Goal: Task Accomplishment & Management: Complete application form

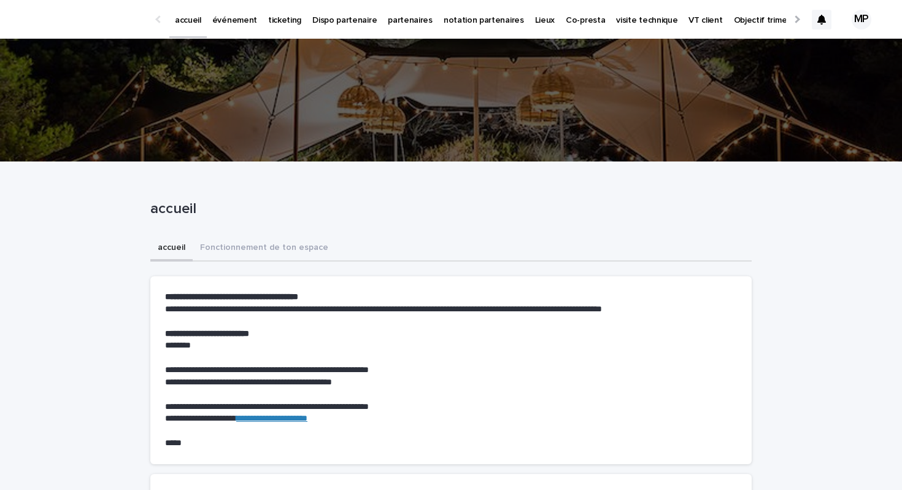
click at [286, 22] on p "ticketing" at bounding box center [284, 13] width 33 height 26
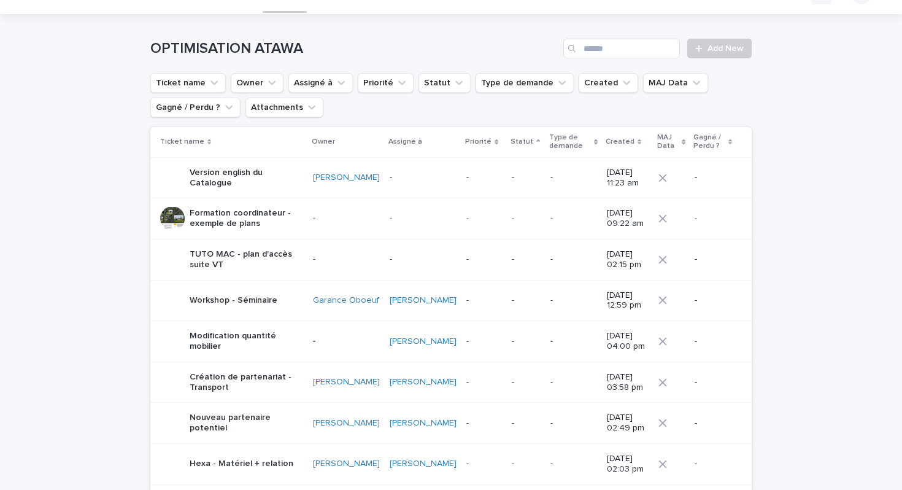
scroll to position [26, 0]
click at [711, 42] on link "Add New" at bounding box center [720, 48] width 64 height 20
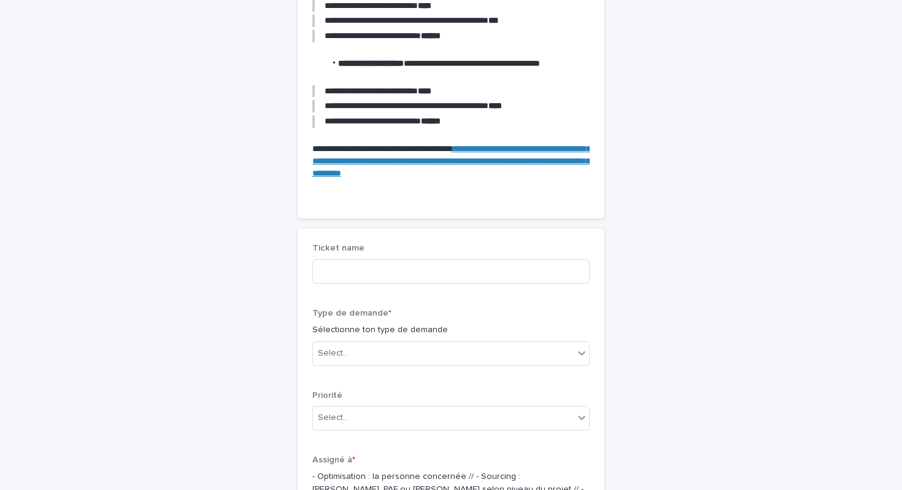
scroll to position [241, 0]
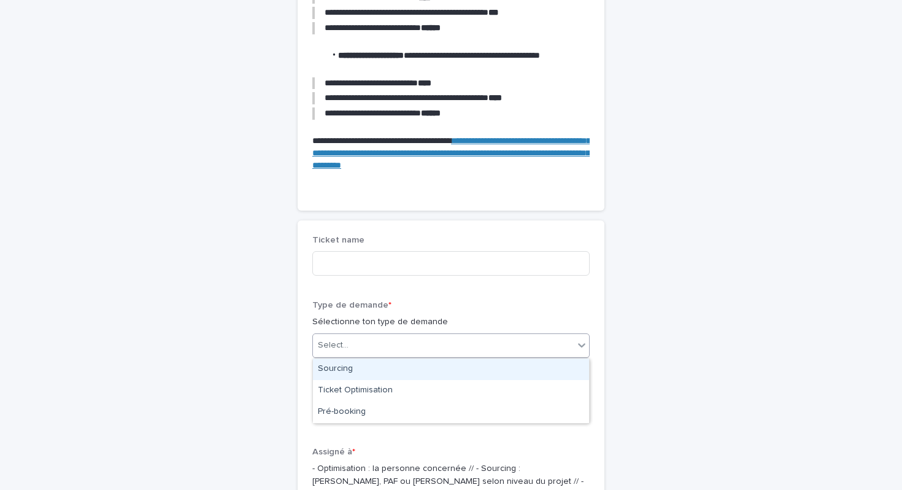
click at [397, 344] on div "Select..." at bounding box center [443, 345] width 261 height 20
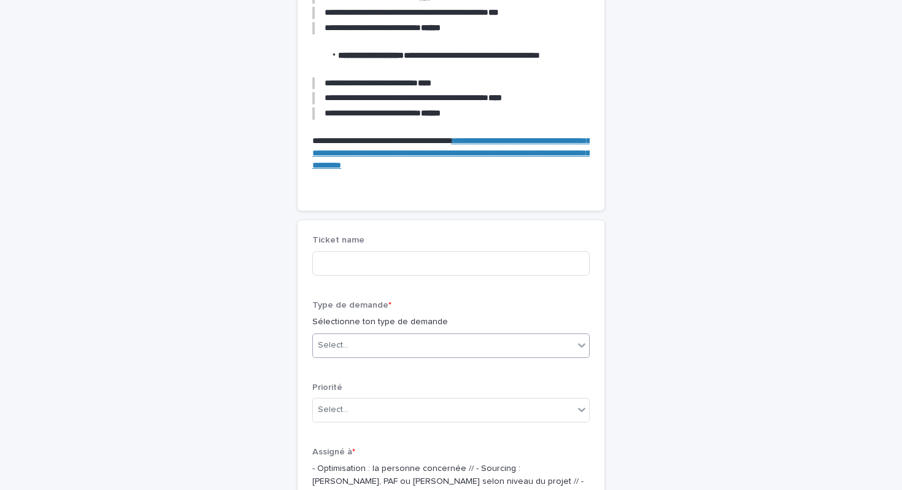
click at [397, 344] on div "Select..." at bounding box center [443, 345] width 261 height 20
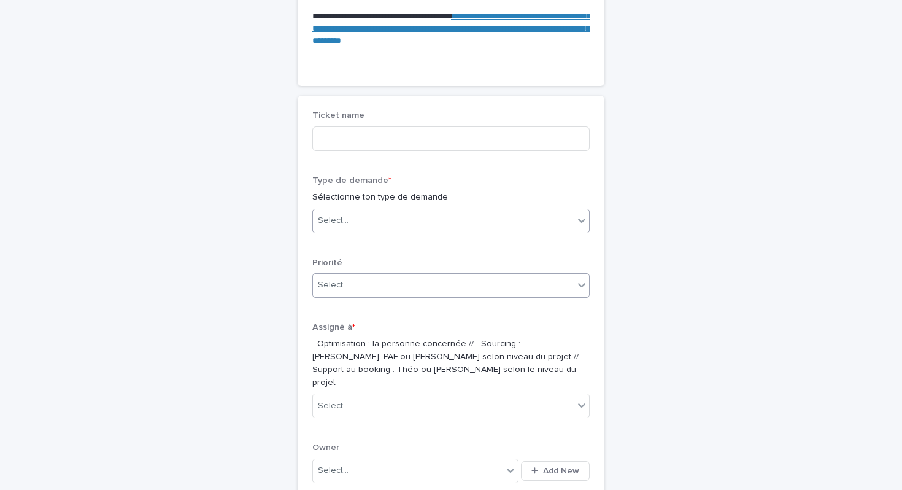
scroll to position [366, 0]
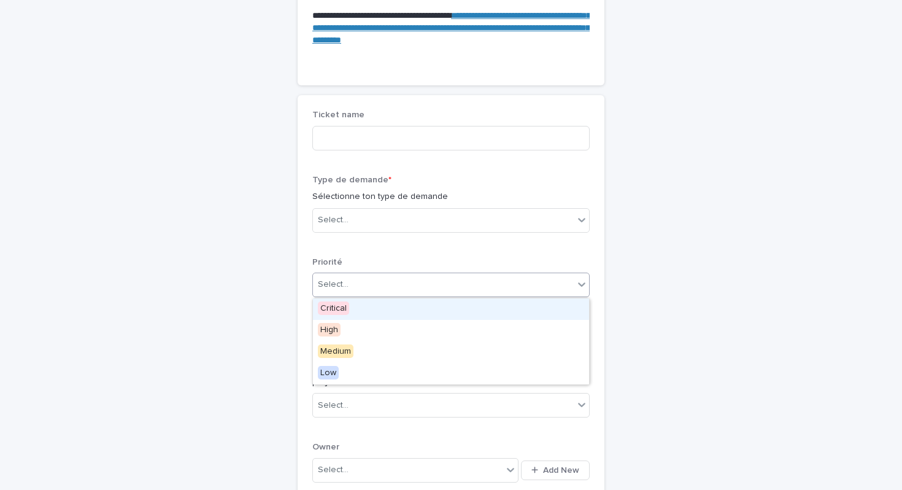
click at [408, 282] on div "Select..." at bounding box center [443, 284] width 261 height 20
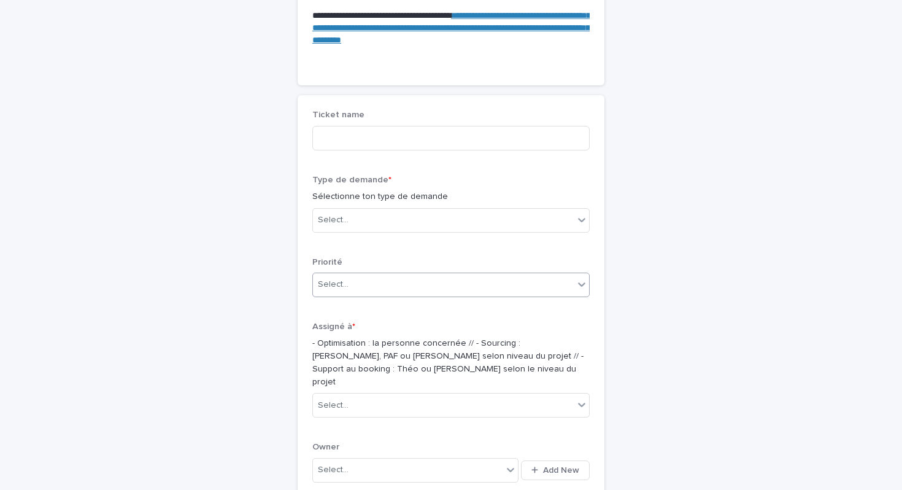
click at [408, 282] on div "Select..." at bounding box center [443, 284] width 261 height 20
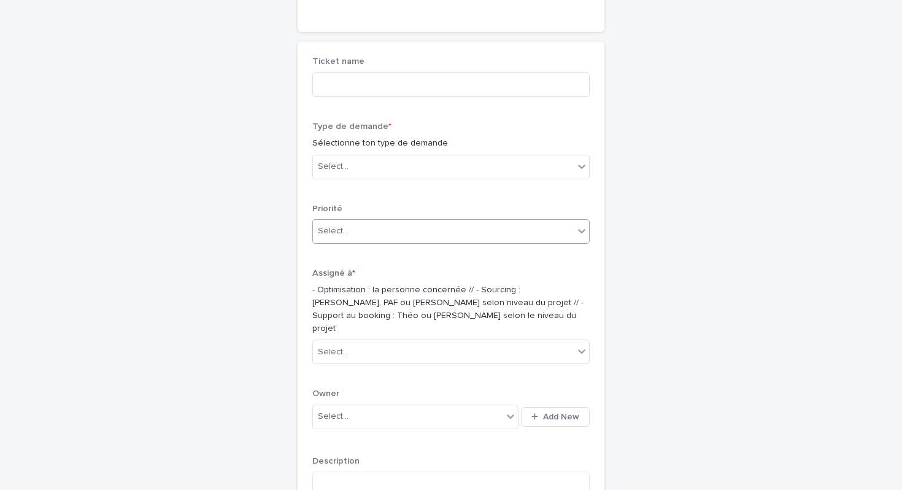
scroll to position [430, 0]
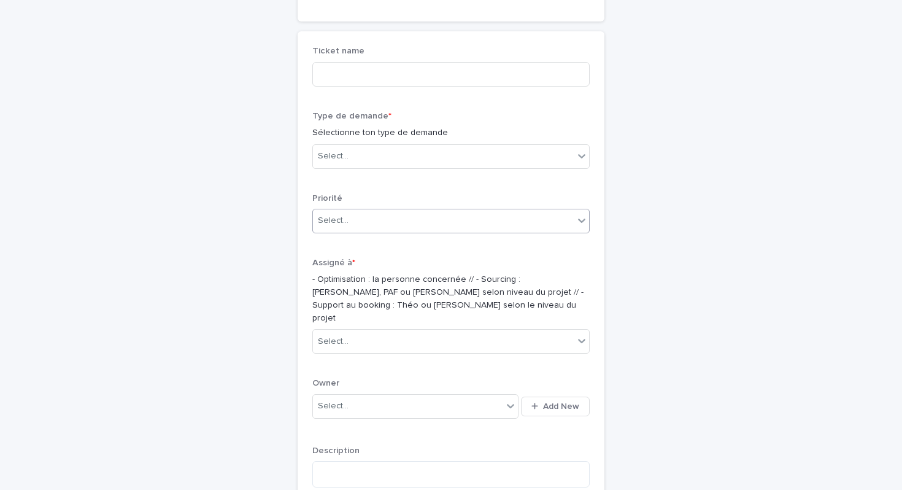
click at [402, 315] on div "Assigné à * - Optimisation : la personne concernée // - Sourcing : [PERSON_NAME…" at bounding box center [450, 311] width 277 height 106
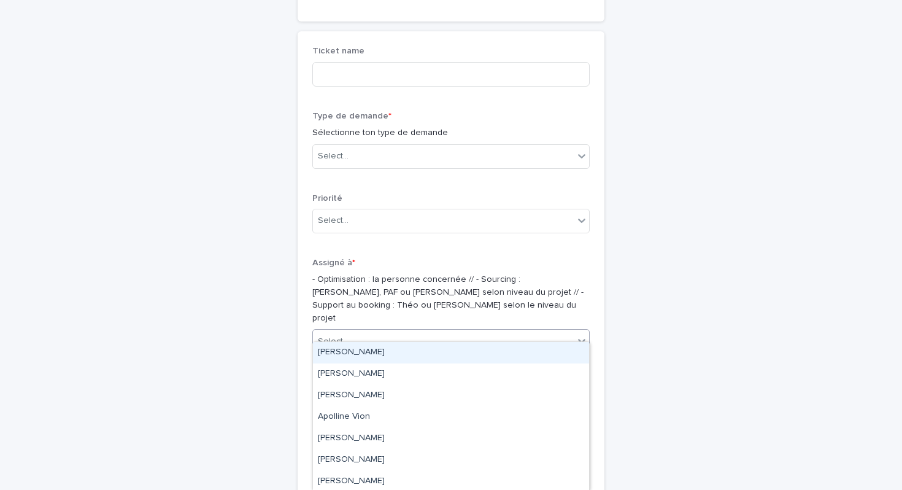
click at [400, 331] on div "Select..." at bounding box center [443, 341] width 261 height 20
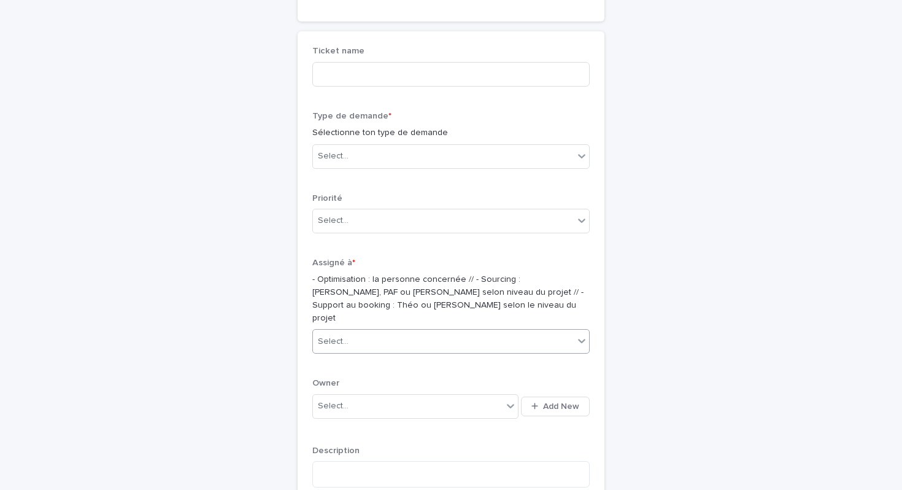
click at [400, 331] on div "Select..." at bounding box center [443, 341] width 261 height 20
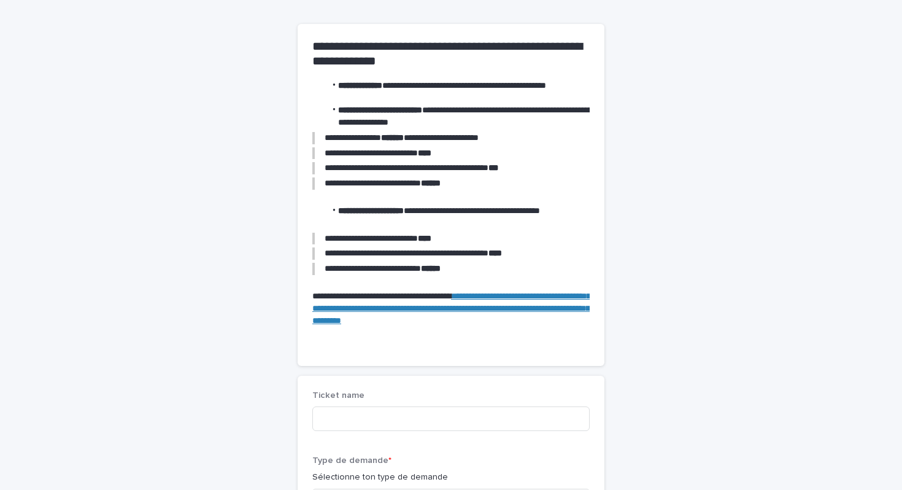
scroll to position [0, 0]
